Goal: Task Accomplishment & Management: Manage account settings

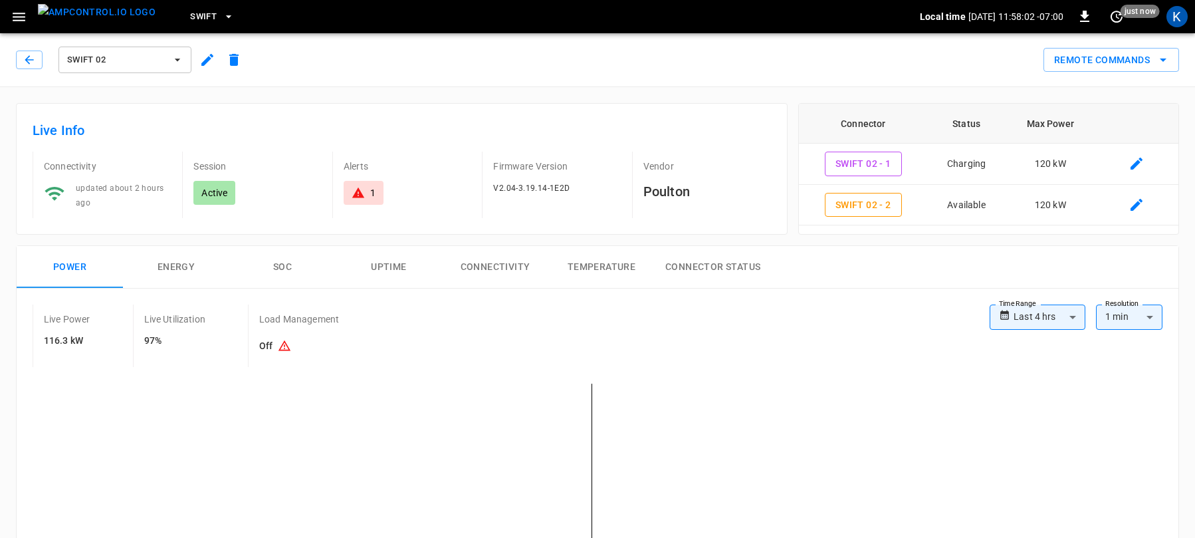
click at [17, 19] on icon "button" at bounding box center [19, 17] width 17 height 17
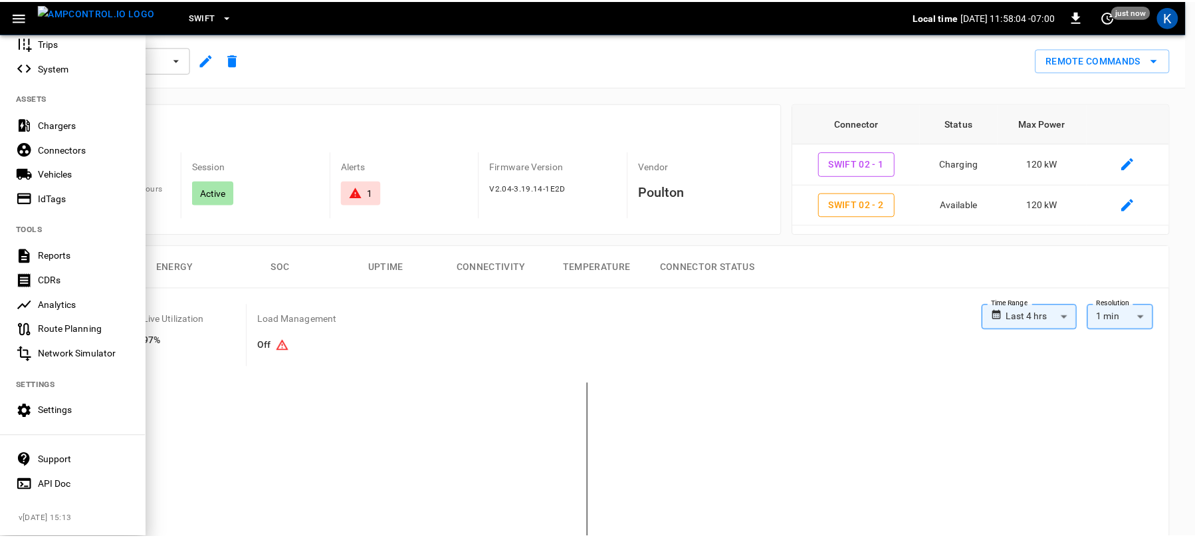
scroll to position [231, 0]
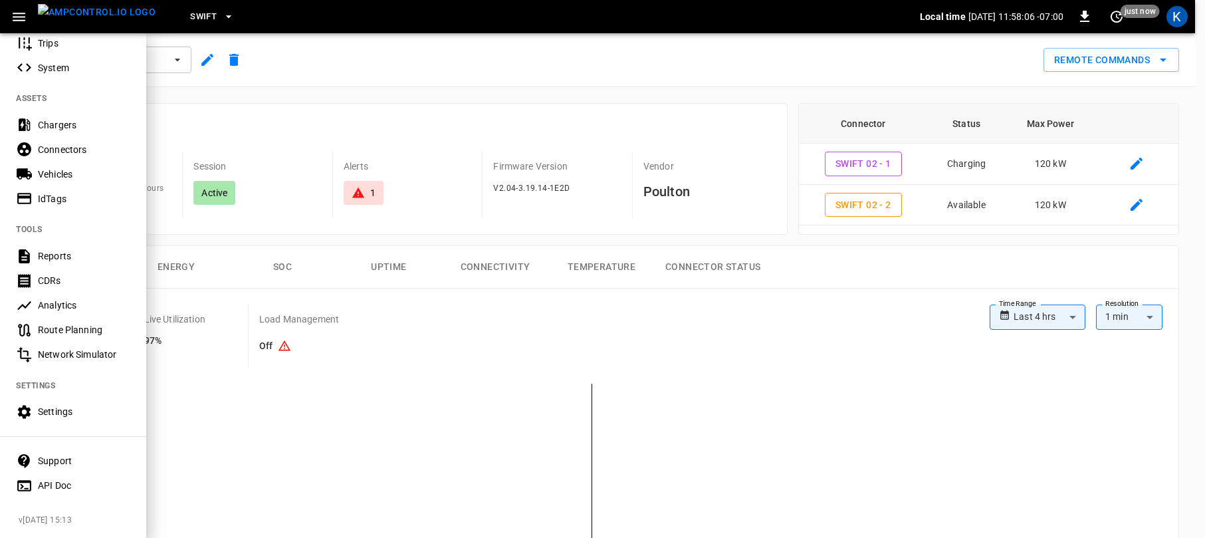
click at [65, 405] on div "Settings" at bounding box center [84, 411] width 92 height 13
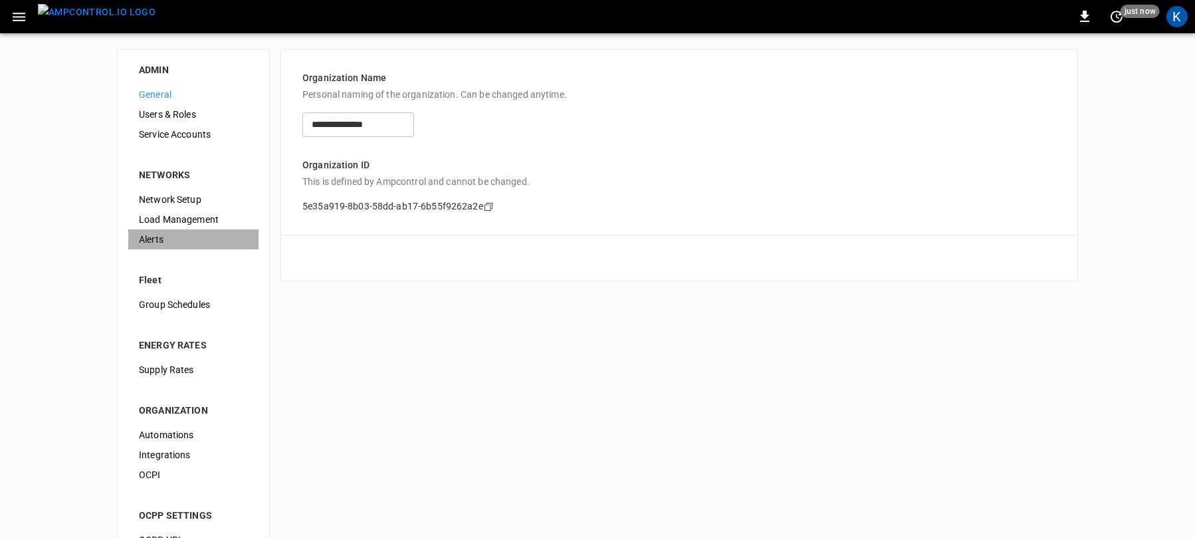
click at [169, 238] on span "Alerts" at bounding box center [193, 240] width 109 height 14
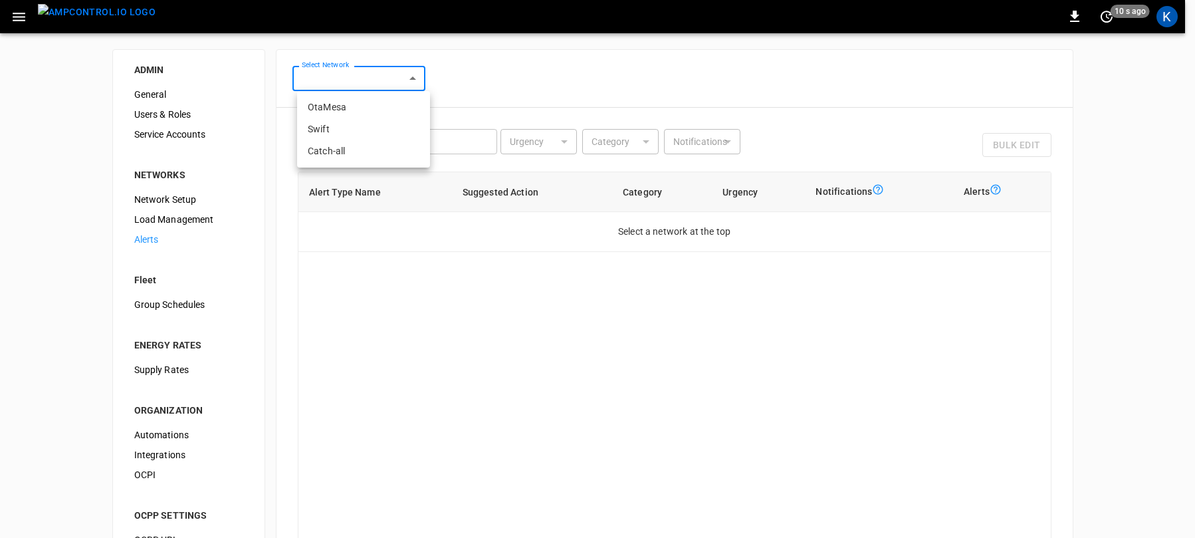
click at [413, 77] on body "0 10 s ago K ADMIN General Users & Roles Service Accounts NETWORKS Network Setu…" at bounding box center [597, 331] width 1195 height 662
click at [347, 108] on li "OtaMesa" at bounding box center [363, 107] width 133 height 22
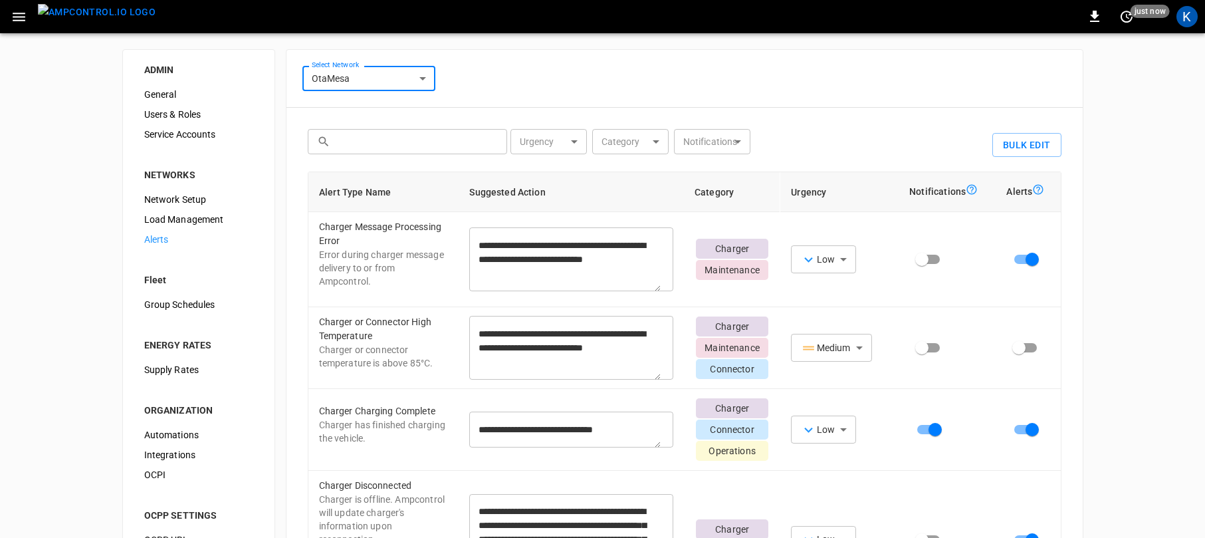
click at [356, 74] on body "**********" at bounding box center [602, 331] width 1205 height 662
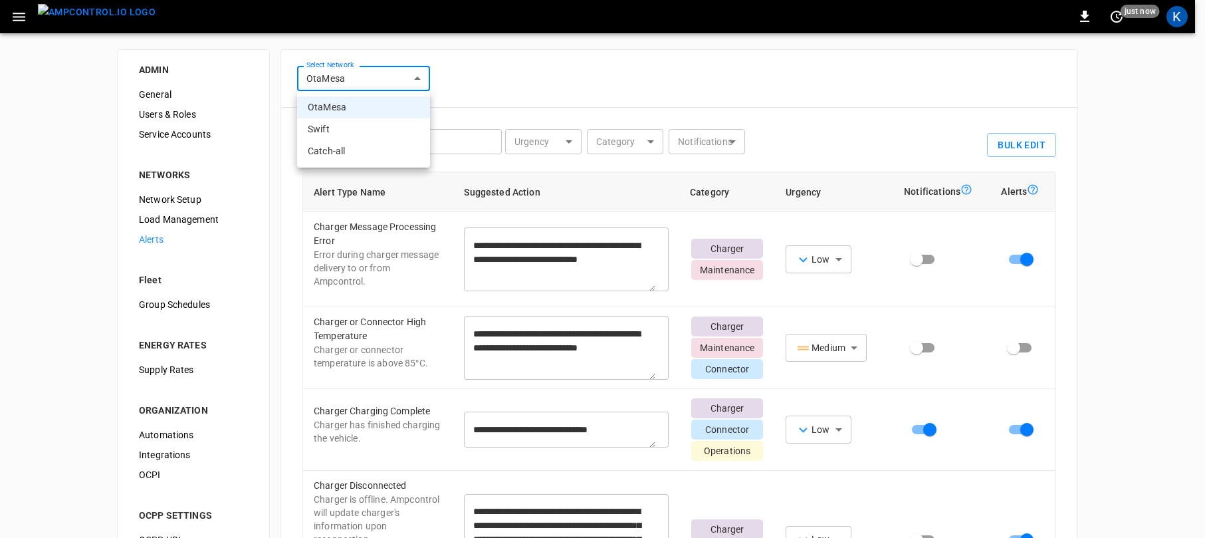
click at [334, 128] on li "Swift" at bounding box center [363, 129] width 133 height 22
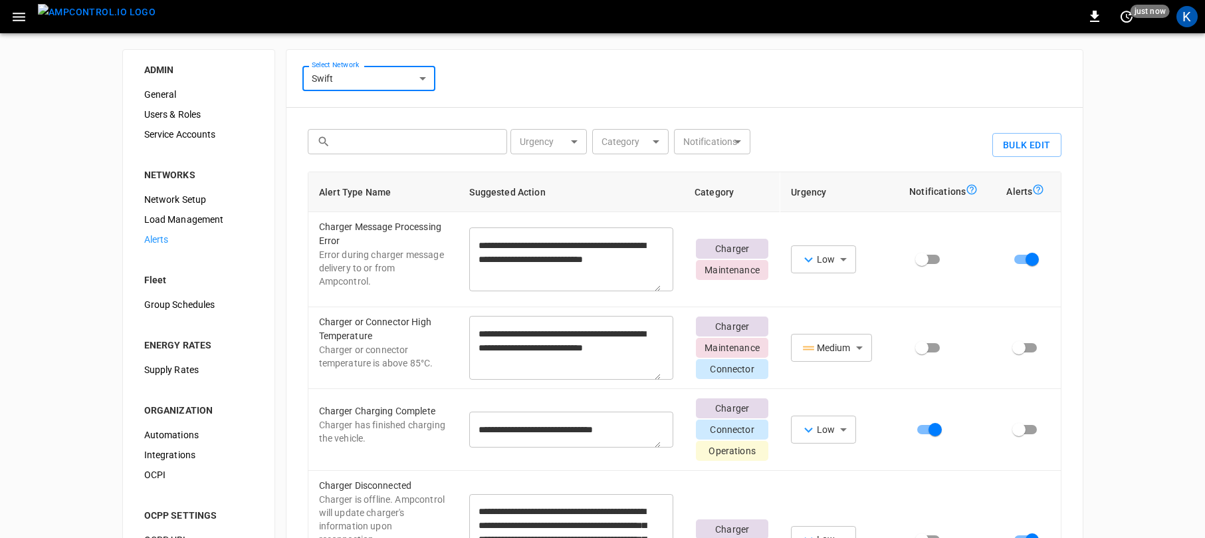
click at [366, 80] on body "**********" at bounding box center [602, 331] width 1205 height 662
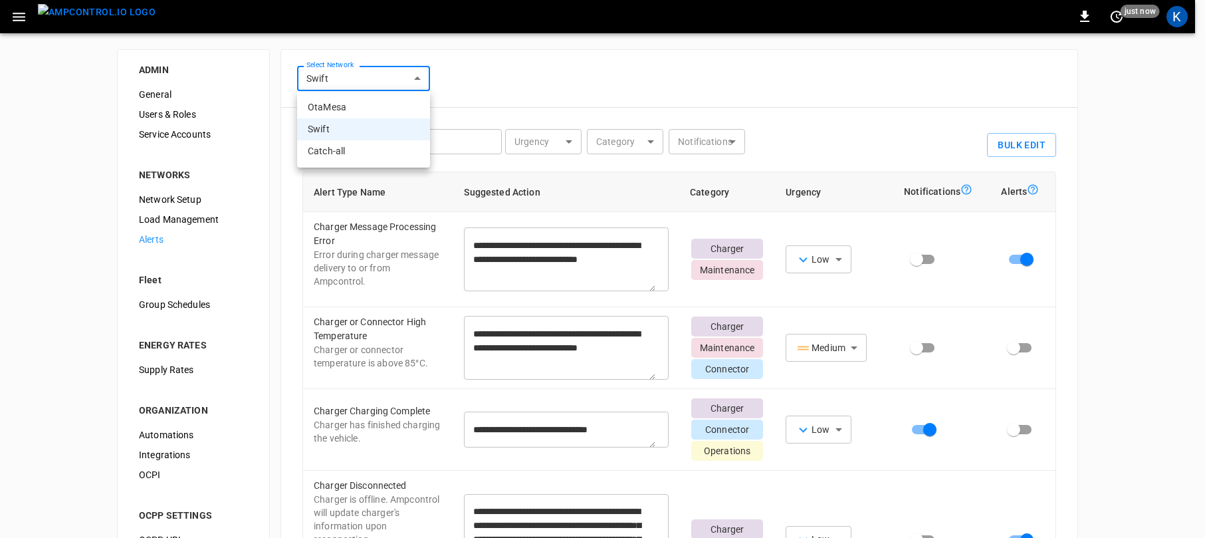
click at [348, 106] on li "OtaMesa" at bounding box center [363, 107] width 133 height 22
click at [349, 78] on body "**********" at bounding box center [597, 331] width 1195 height 662
click at [338, 130] on li "Swift" at bounding box center [363, 129] width 133 height 22
type input "**********"
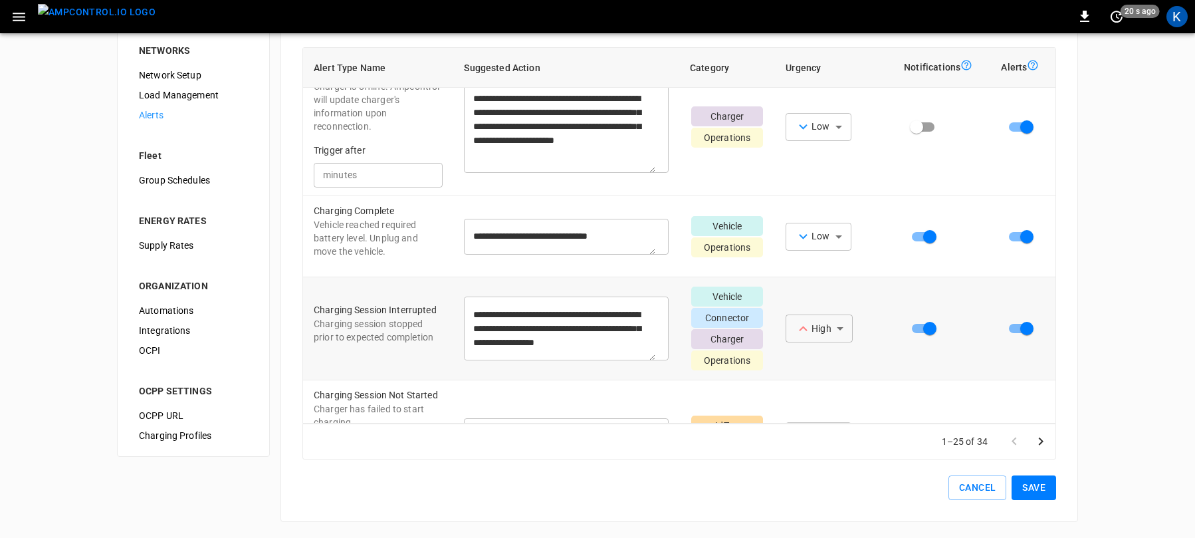
scroll to position [326, 0]
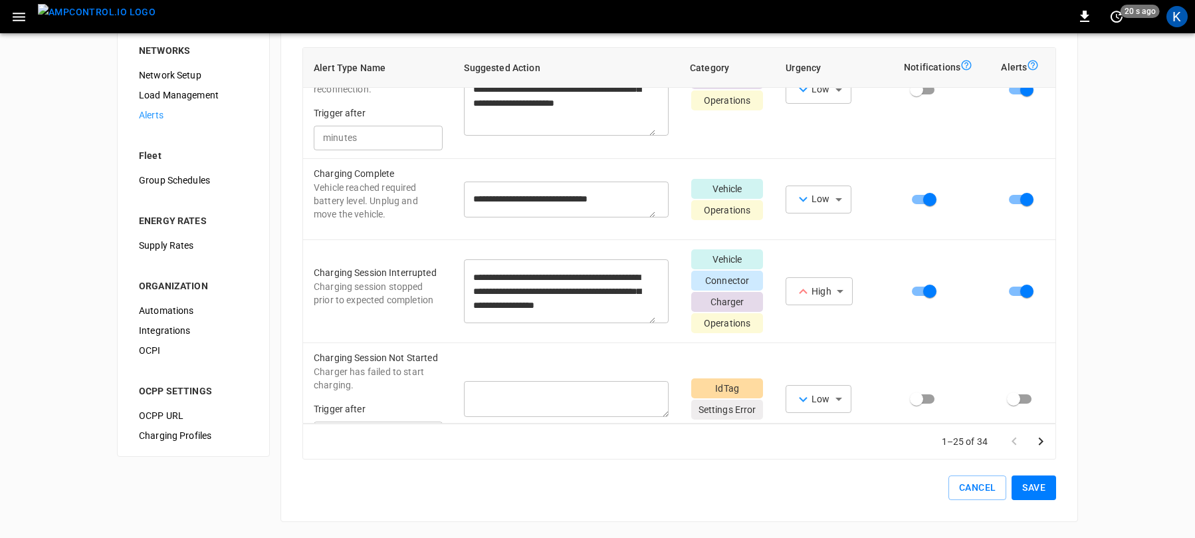
click at [1029, 485] on button "Save" at bounding box center [1034, 487] width 45 height 25
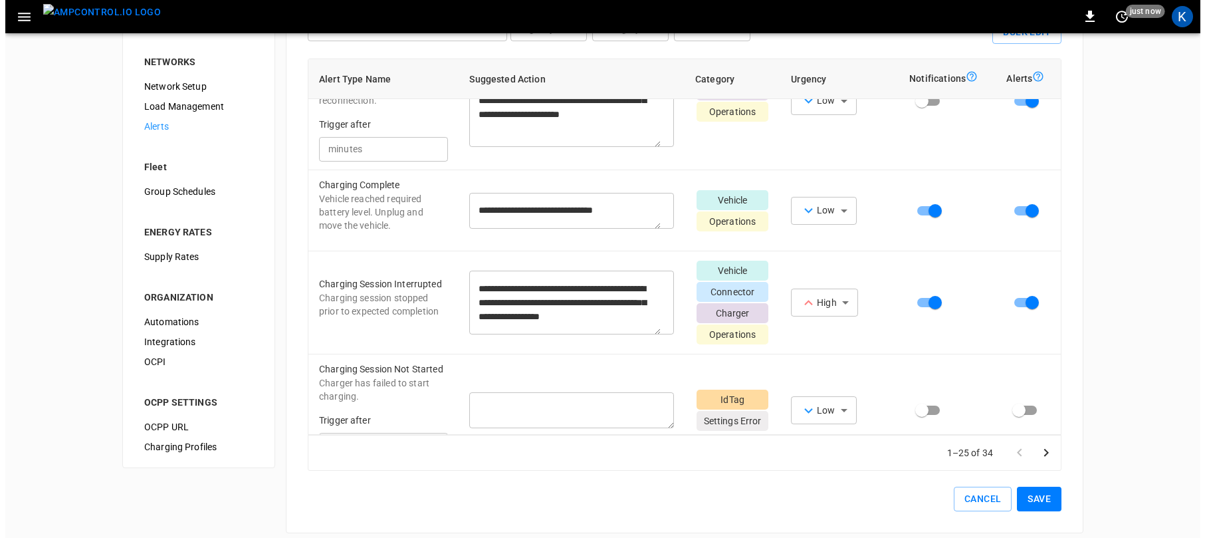
scroll to position [0, 0]
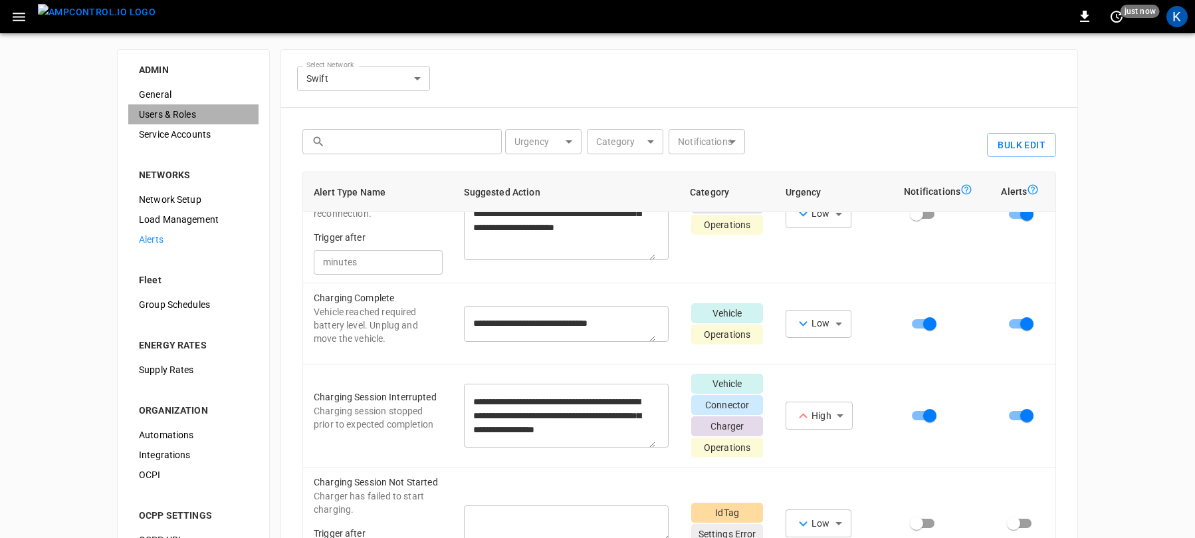
click at [170, 114] on span "Users & Roles" at bounding box center [193, 115] width 109 height 14
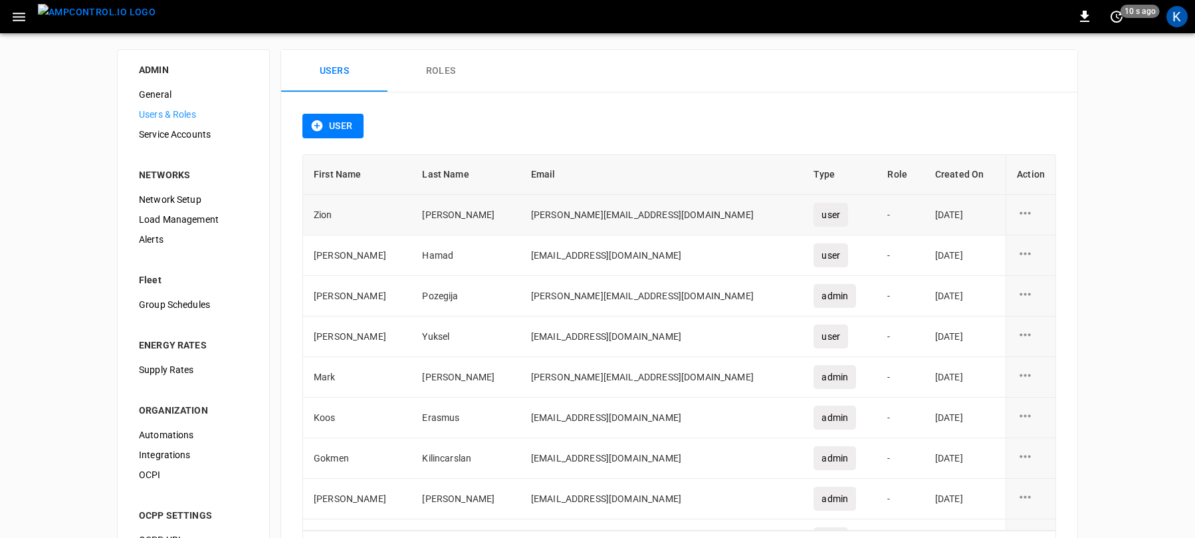
click at [1020, 212] on icon "user action options" at bounding box center [1025, 212] width 11 height 3
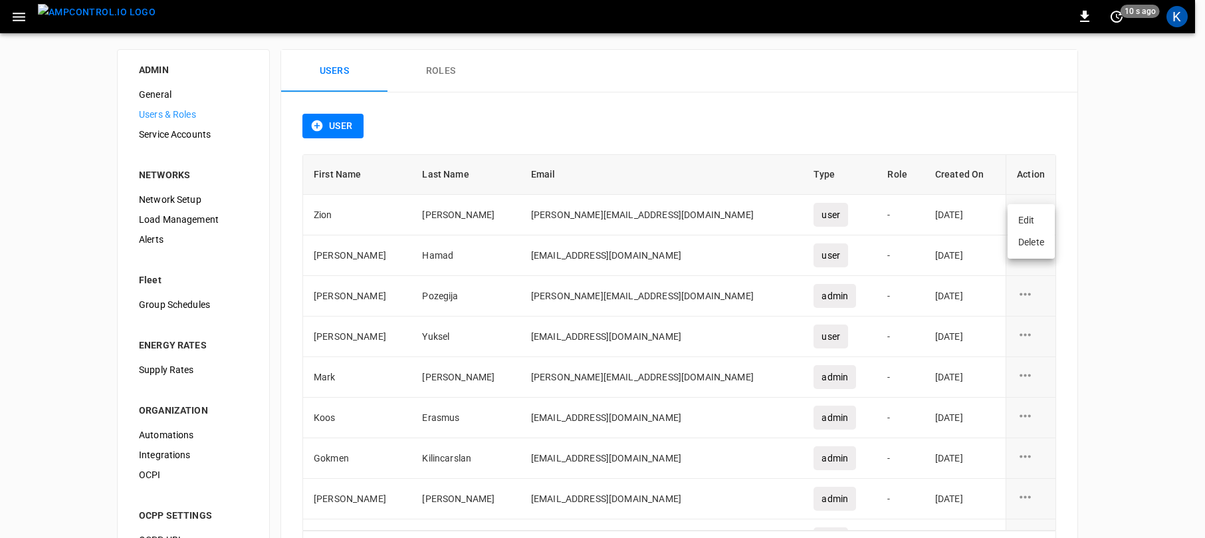
click at [1028, 218] on li "Edit" at bounding box center [1031, 220] width 47 height 22
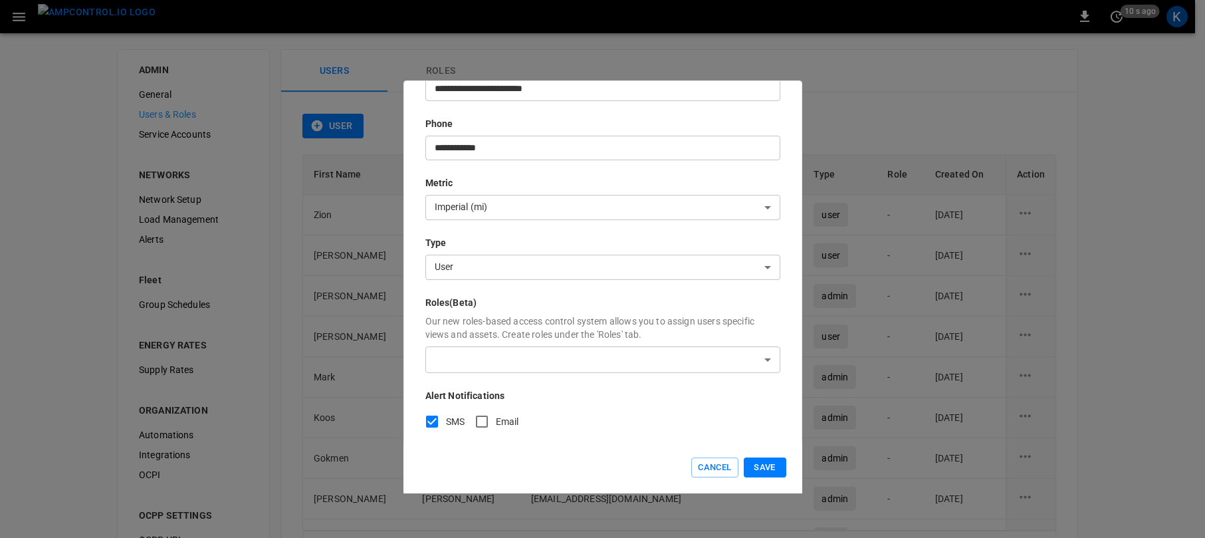
scroll to position [211, 0]
click at [709, 348] on body "0 20 s ago K ADMIN General Users & Roles Service Accounts NETWORKS Network Setu…" at bounding box center [602, 302] width 1205 height 604
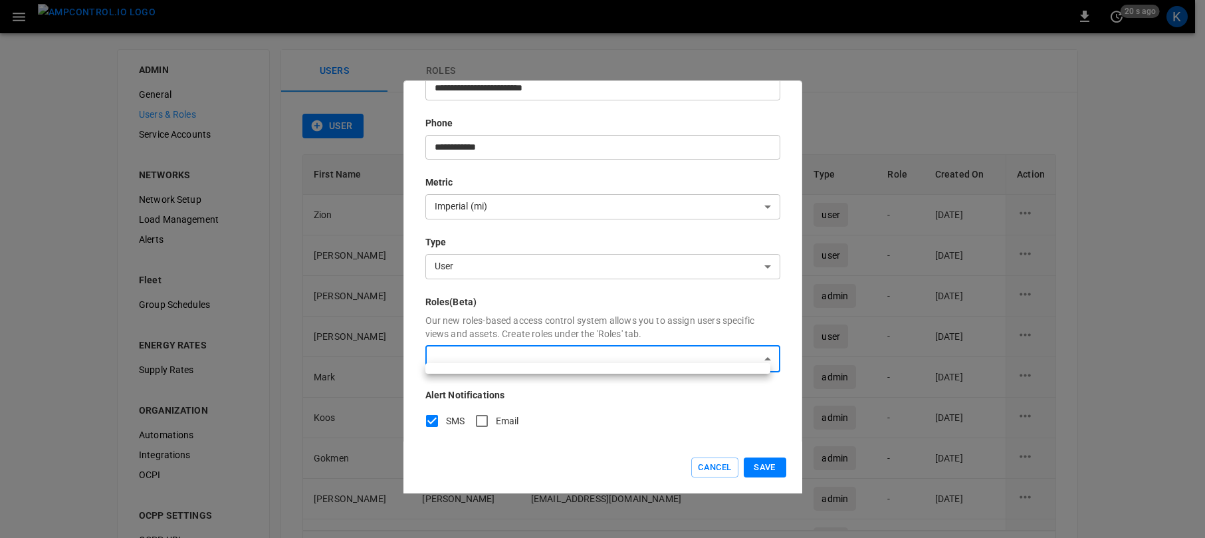
click at [709, 348] on div at bounding box center [602, 269] width 1205 height 538
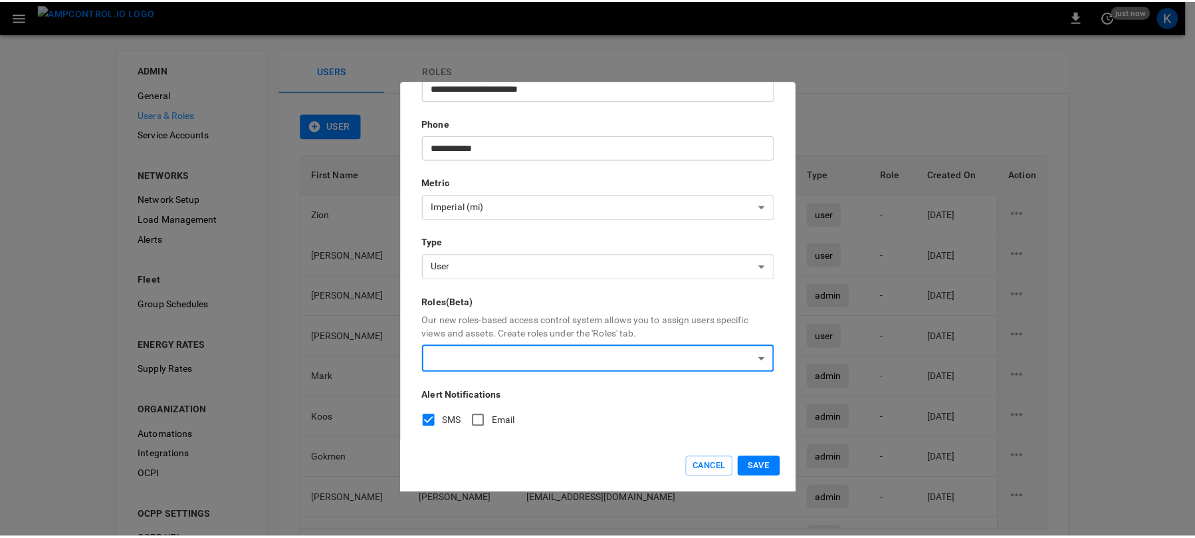
scroll to position [0, 0]
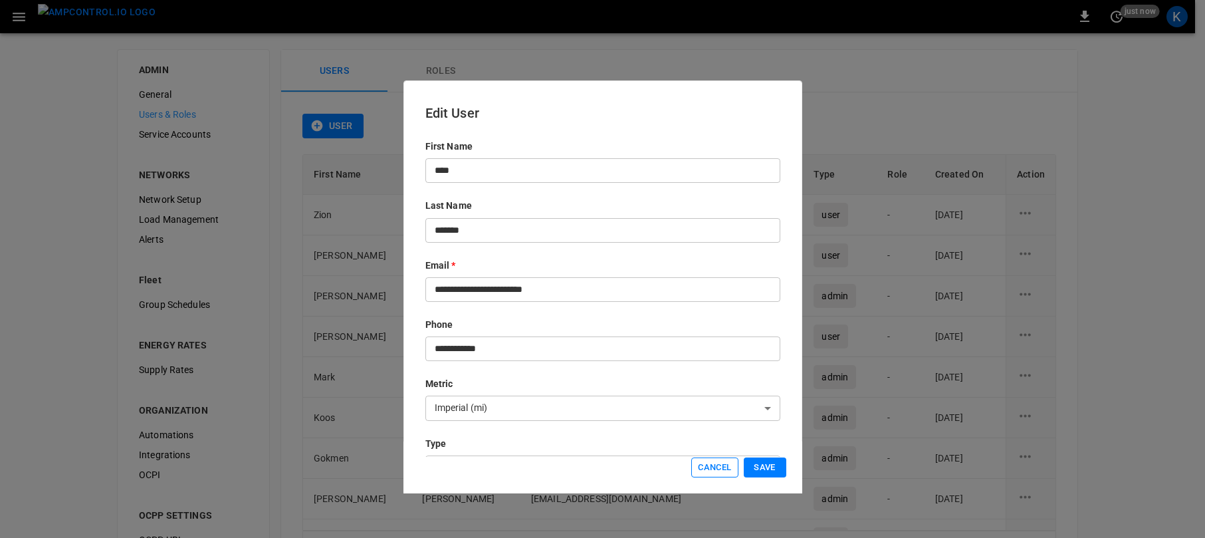
click at [715, 469] on button "Cancel" at bounding box center [714, 467] width 47 height 21
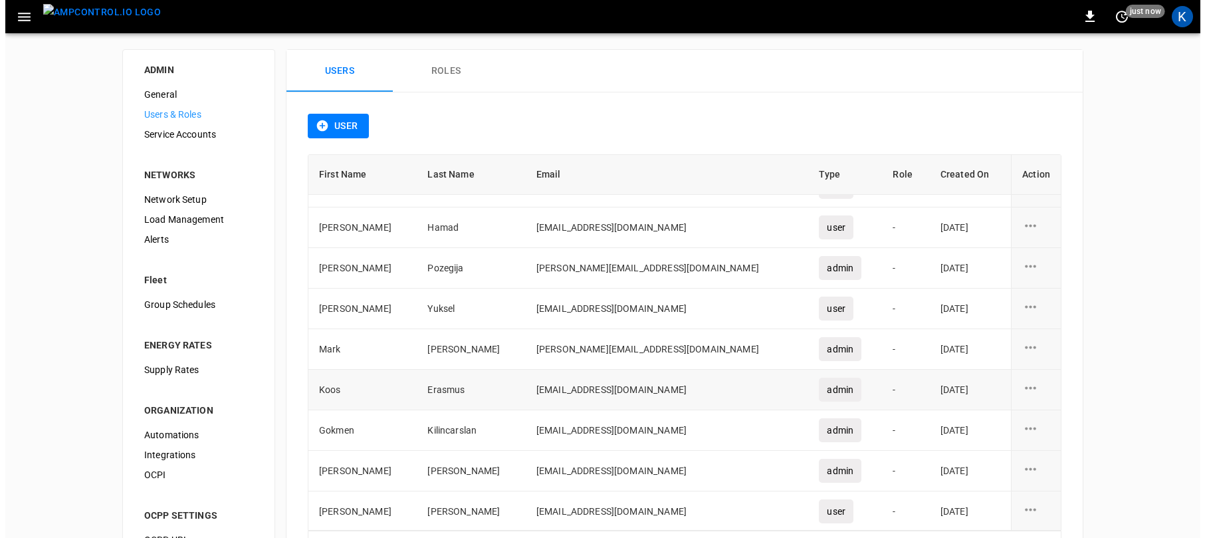
scroll to position [29, 0]
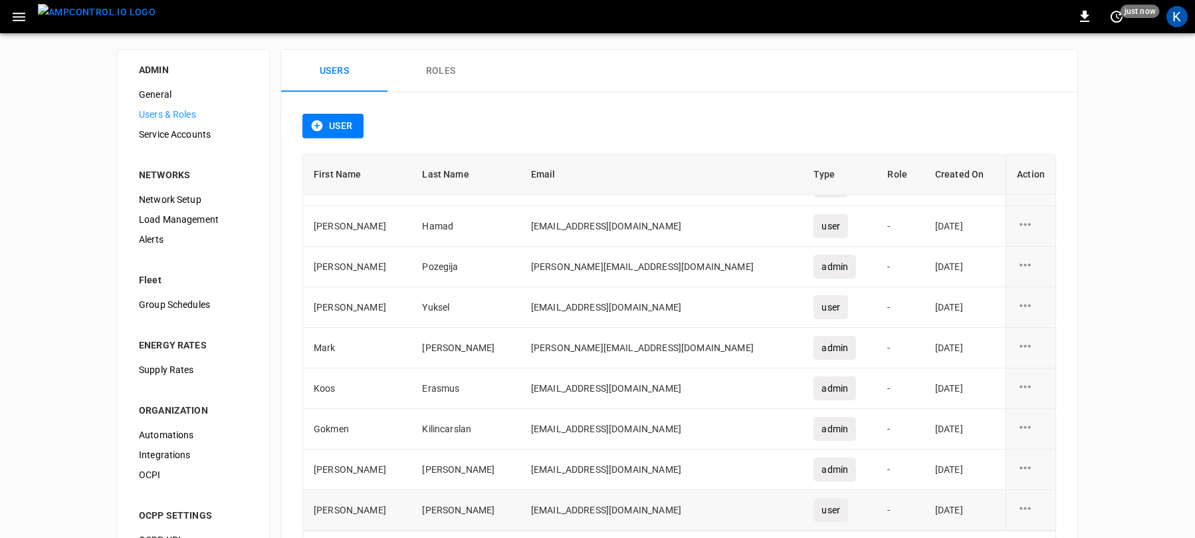
click at [1017, 508] on icon "user action options" at bounding box center [1025, 508] width 17 height 17
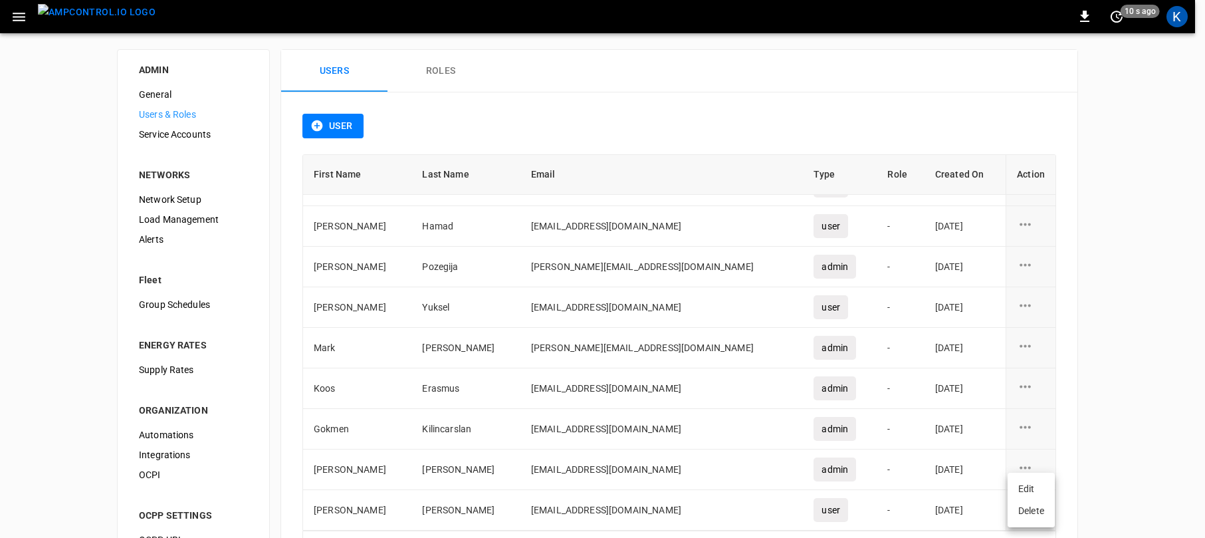
click at [1025, 483] on li "Edit" at bounding box center [1031, 489] width 47 height 22
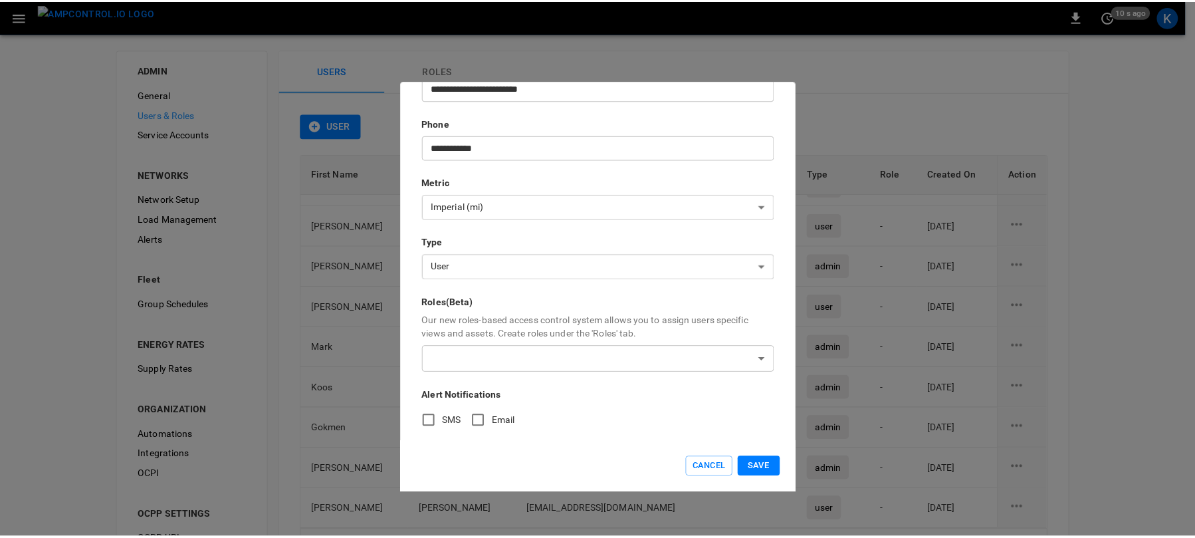
scroll to position [203, 0]
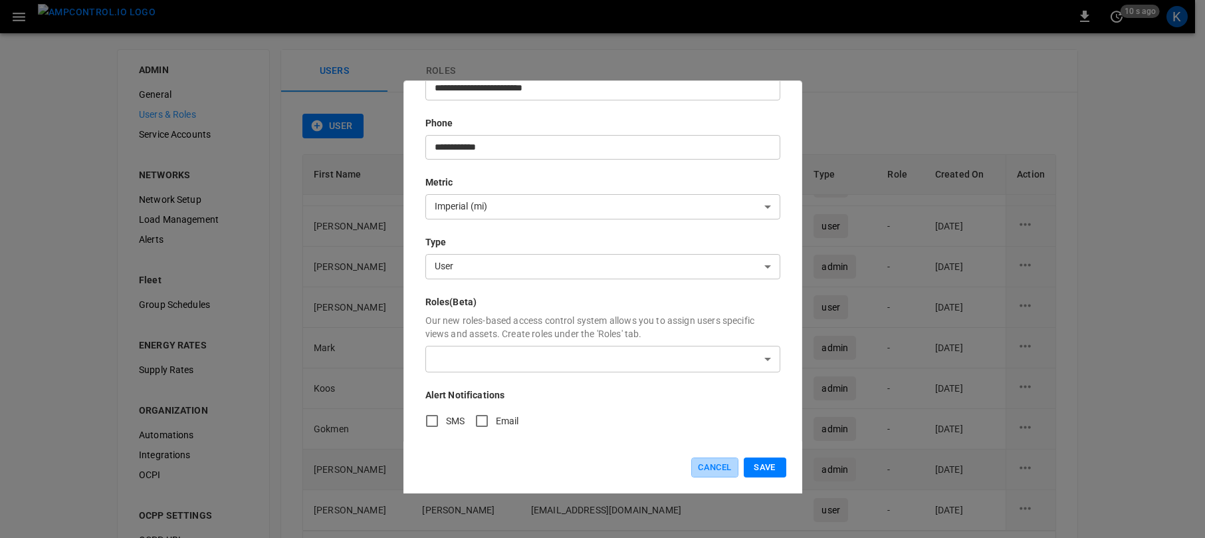
click at [718, 464] on button "Cancel" at bounding box center [714, 467] width 47 height 21
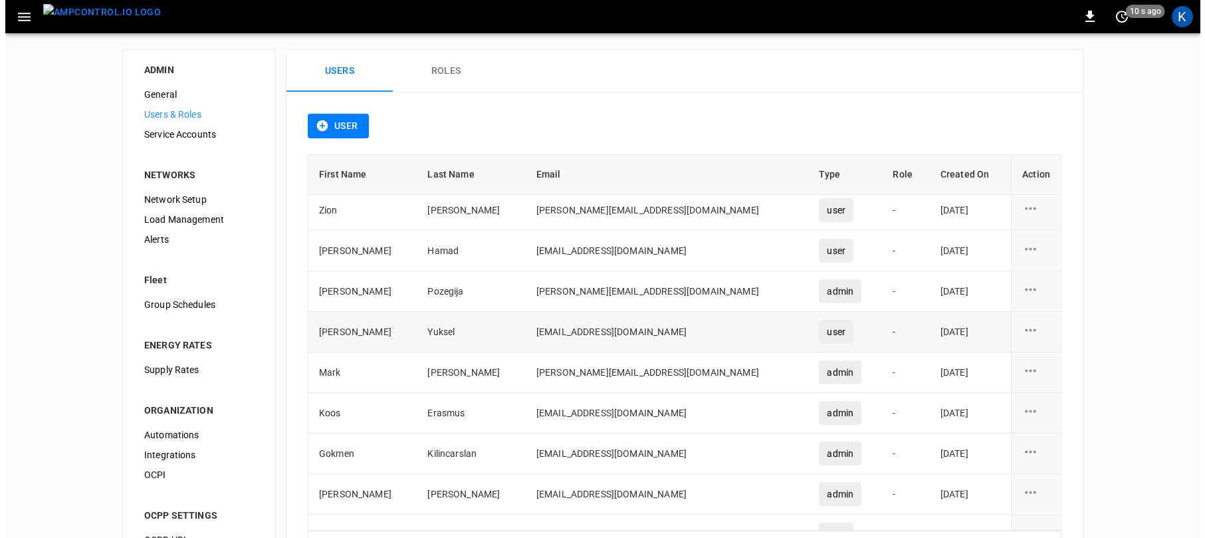
scroll to position [0, 0]
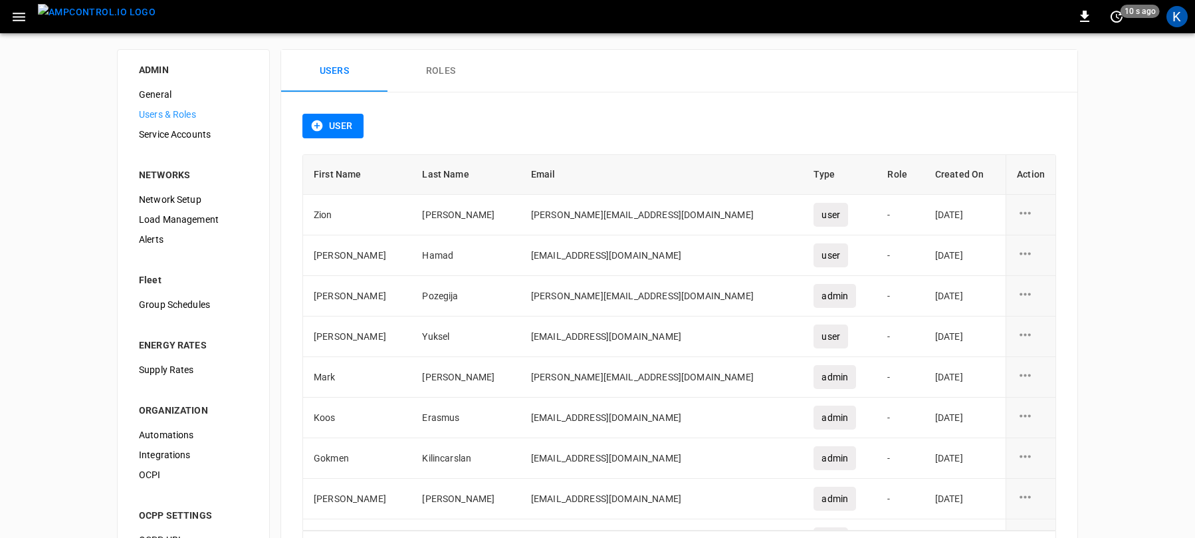
click at [434, 71] on button "Roles" at bounding box center [440, 71] width 106 height 43
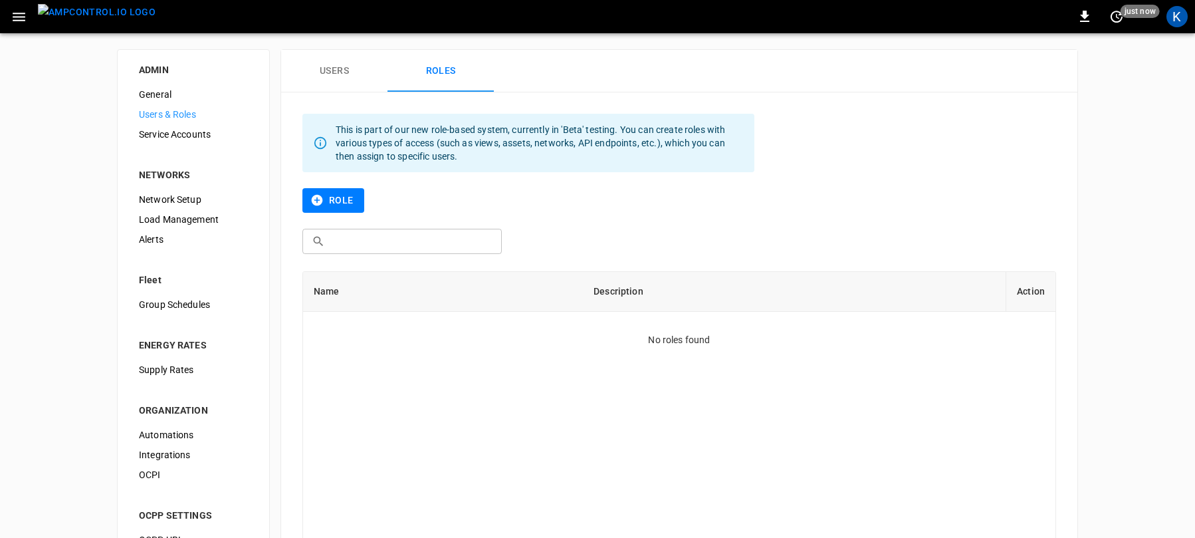
click at [17, 15] on icon "button" at bounding box center [19, 17] width 17 height 17
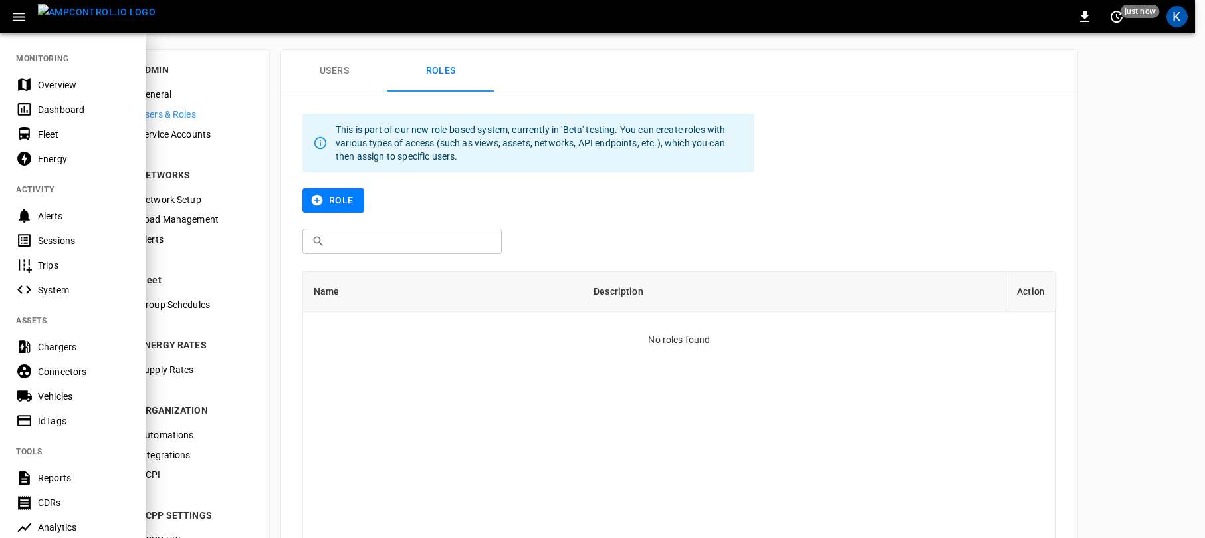
click at [60, 109] on div "Dashboard" at bounding box center [84, 109] width 92 height 13
